Goal: Navigation & Orientation: Find specific page/section

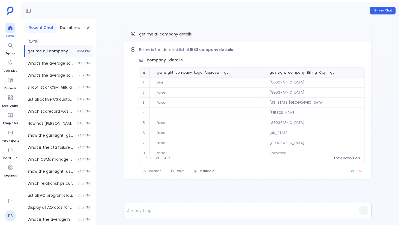
click at [9, 27] on icon at bounding box center [10, 28] width 4 height 4
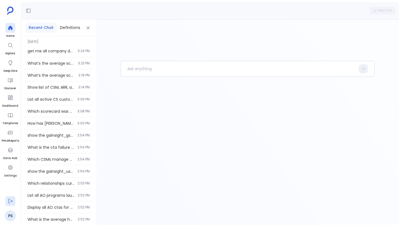
click at [8, 200] on icon at bounding box center [10, 200] width 5 height 5
click at [11, 170] on icon at bounding box center [10, 167] width 5 height 5
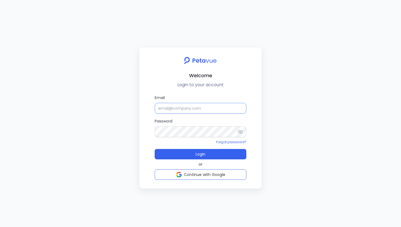
click at [175, 111] on input "Email" at bounding box center [201, 108] width 92 height 11
type input "[EMAIL_ADDRESS][DOMAIN_NAME]"
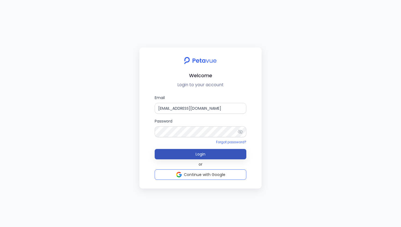
click at [203, 154] on span "Login" at bounding box center [201, 154] width 10 height 5
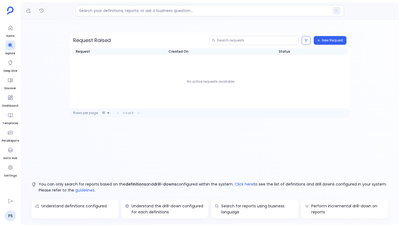
click at [16, 32] on ul "Home Explore Deep Dive Discover Dashboard Templates PetaReports Data Hub Settin…" at bounding box center [10, 108] width 17 height 171
click at [6, 30] on div at bounding box center [10, 28] width 10 height 10
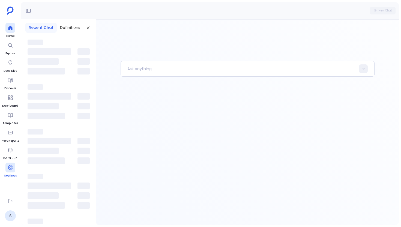
click at [13, 174] on span "Settings" at bounding box center [10, 176] width 13 height 4
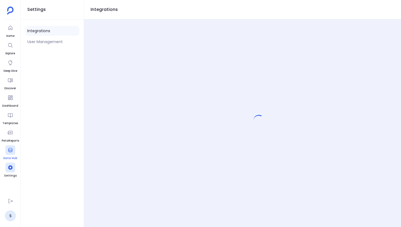
click at [10, 152] on icon at bounding box center [10, 149] width 5 height 5
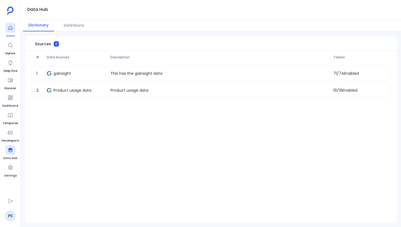
click at [10, 31] on div at bounding box center [10, 28] width 10 height 10
